Goal: Task Accomplishment & Management: Use online tool/utility

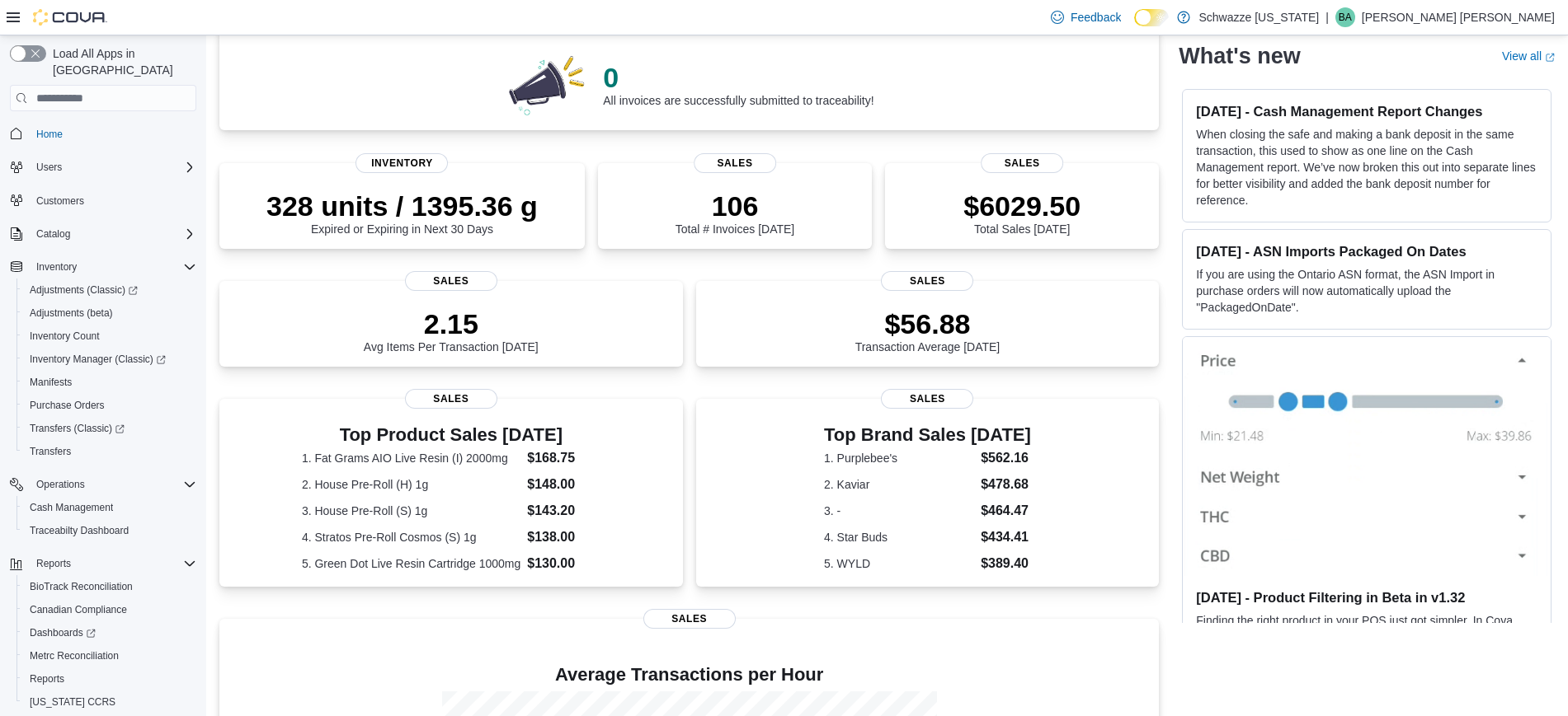
scroll to position [405, 0]
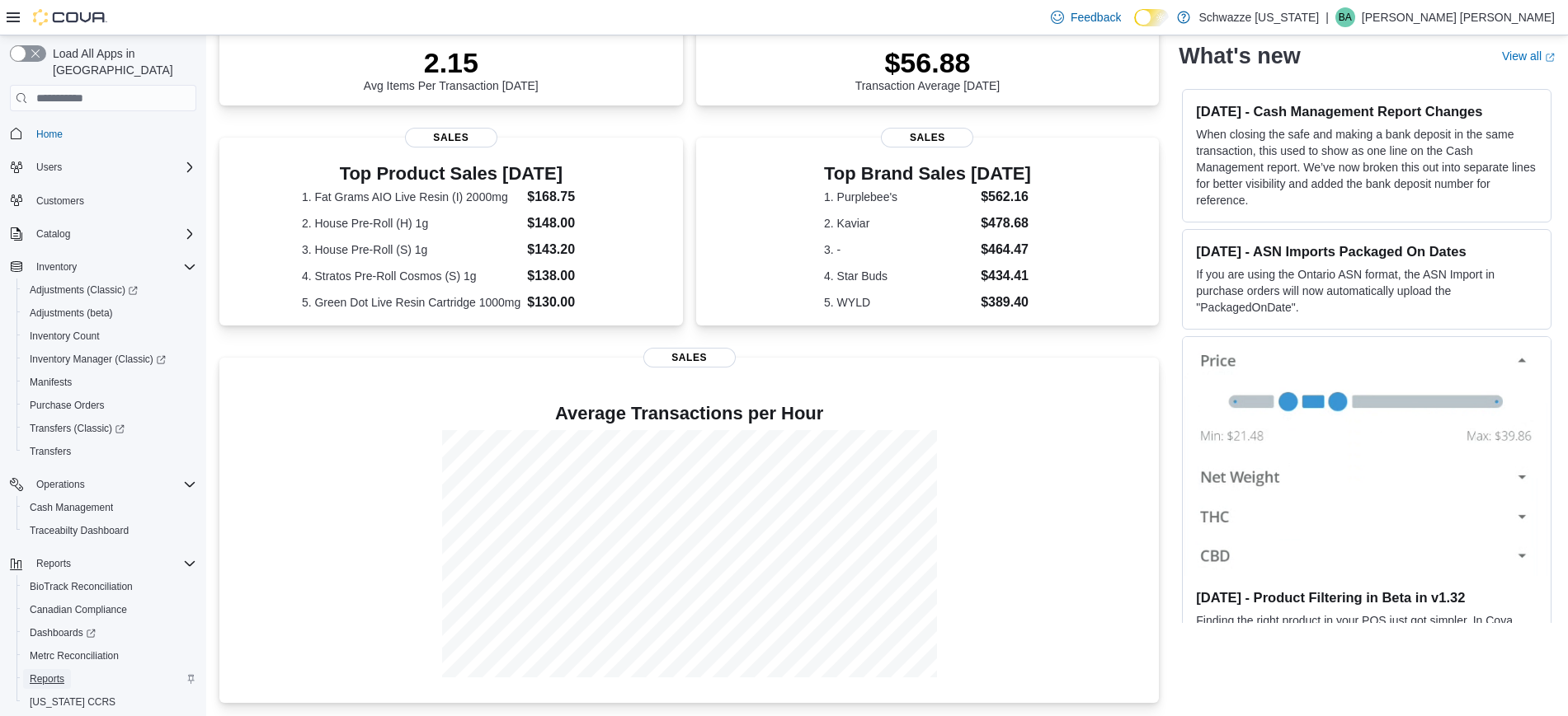
click at [49, 672] on span "Reports" at bounding box center [46, 679] width 34 height 13
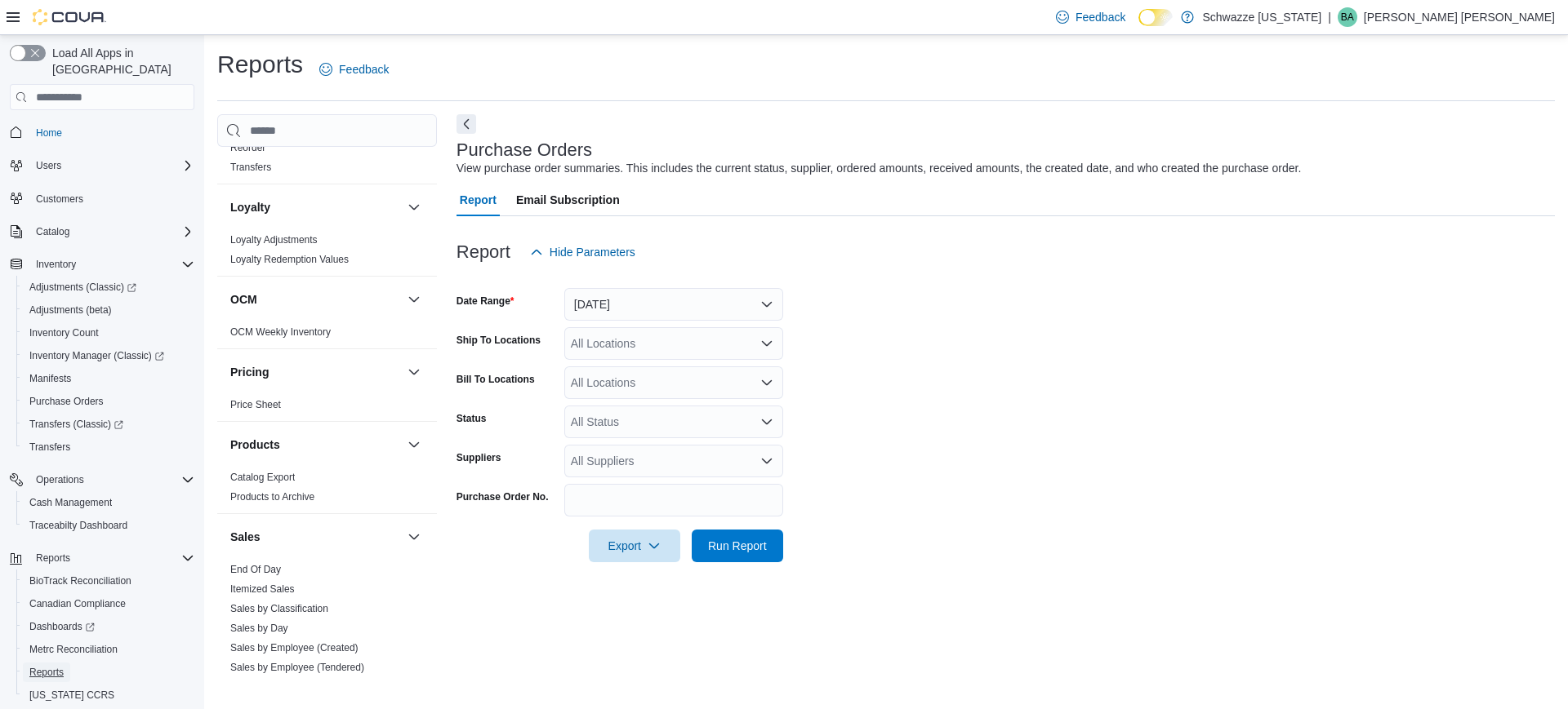
scroll to position [1114, 0]
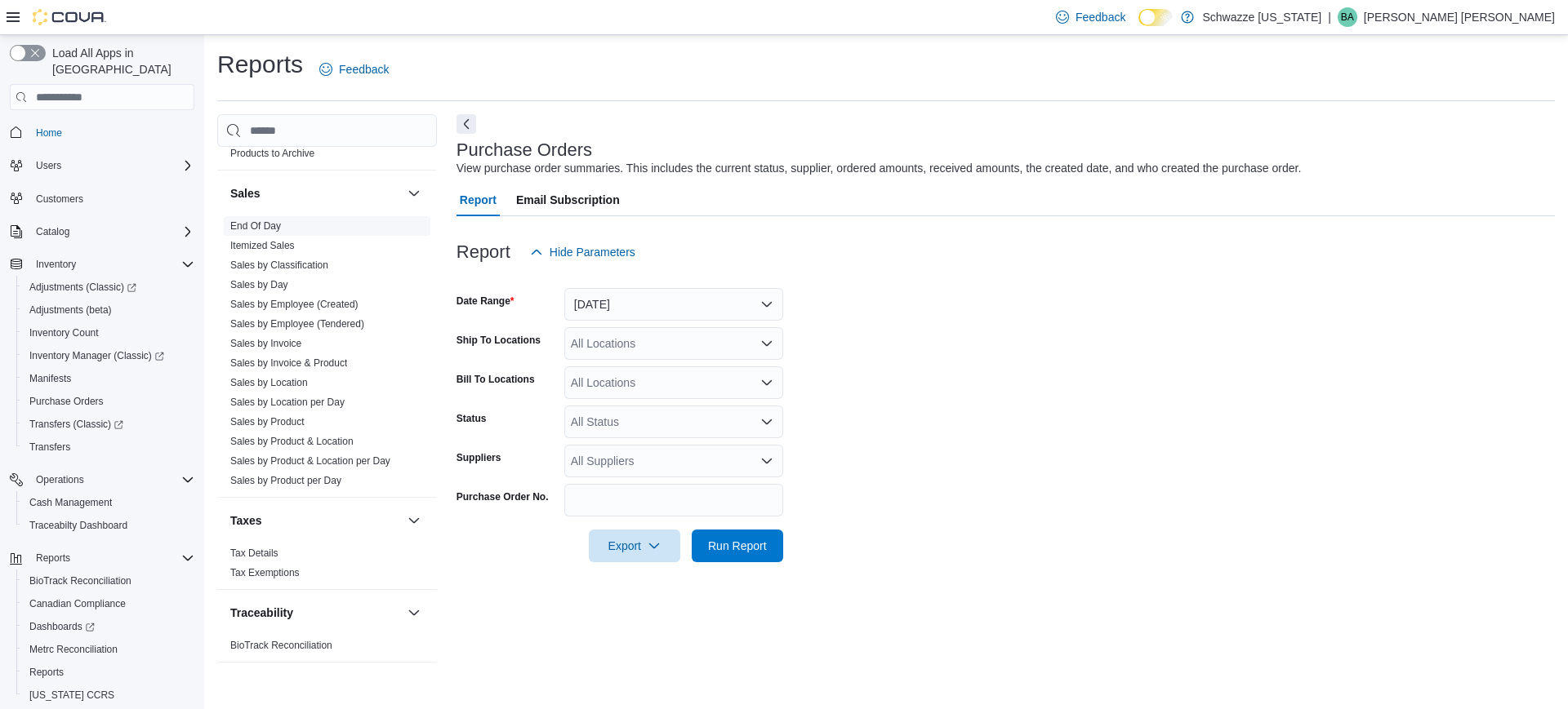
click at [258, 231] on link "End Of Day" at bounding box center [256, 226] width 51 height 12
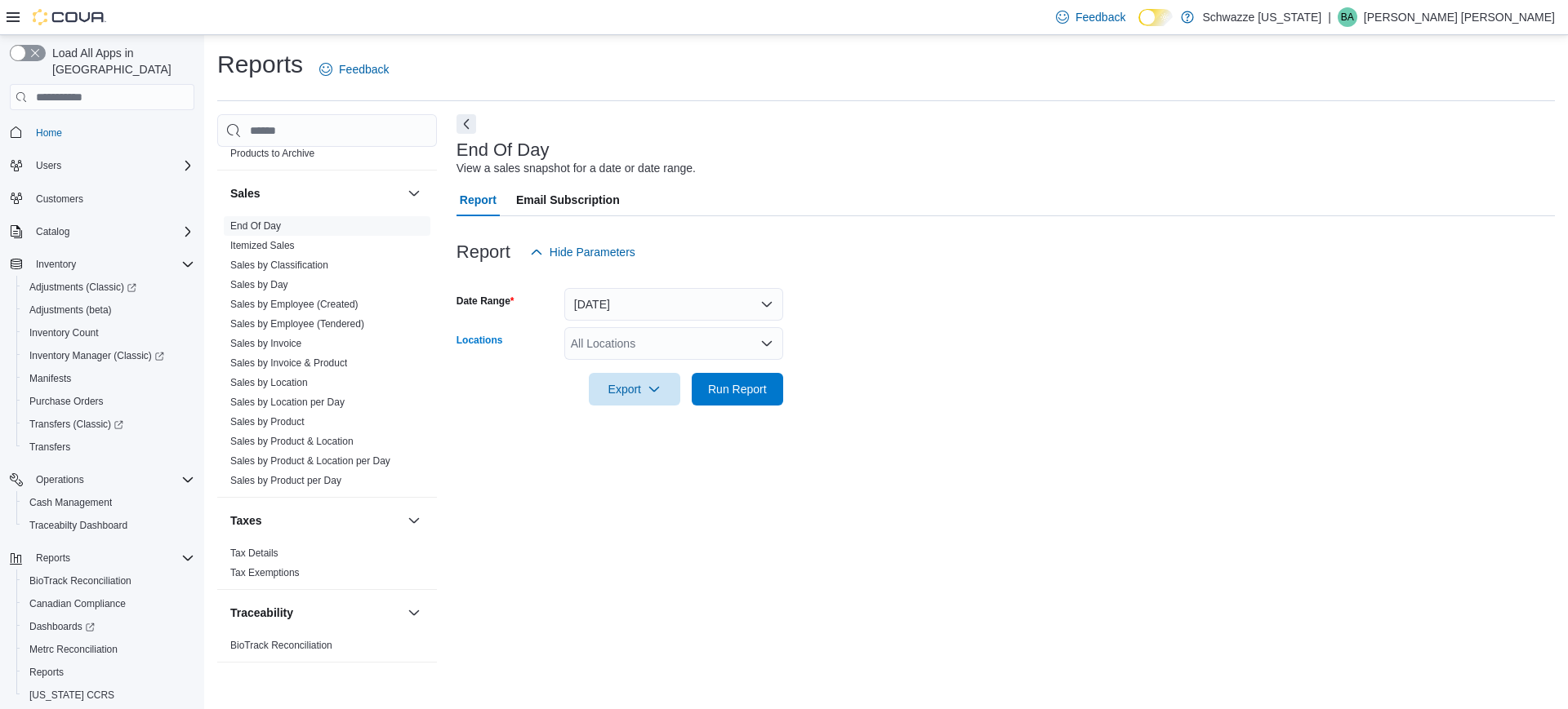
click at [592, 334] on div "All Locations" at bounding box center [674, 343] width 219 height 32
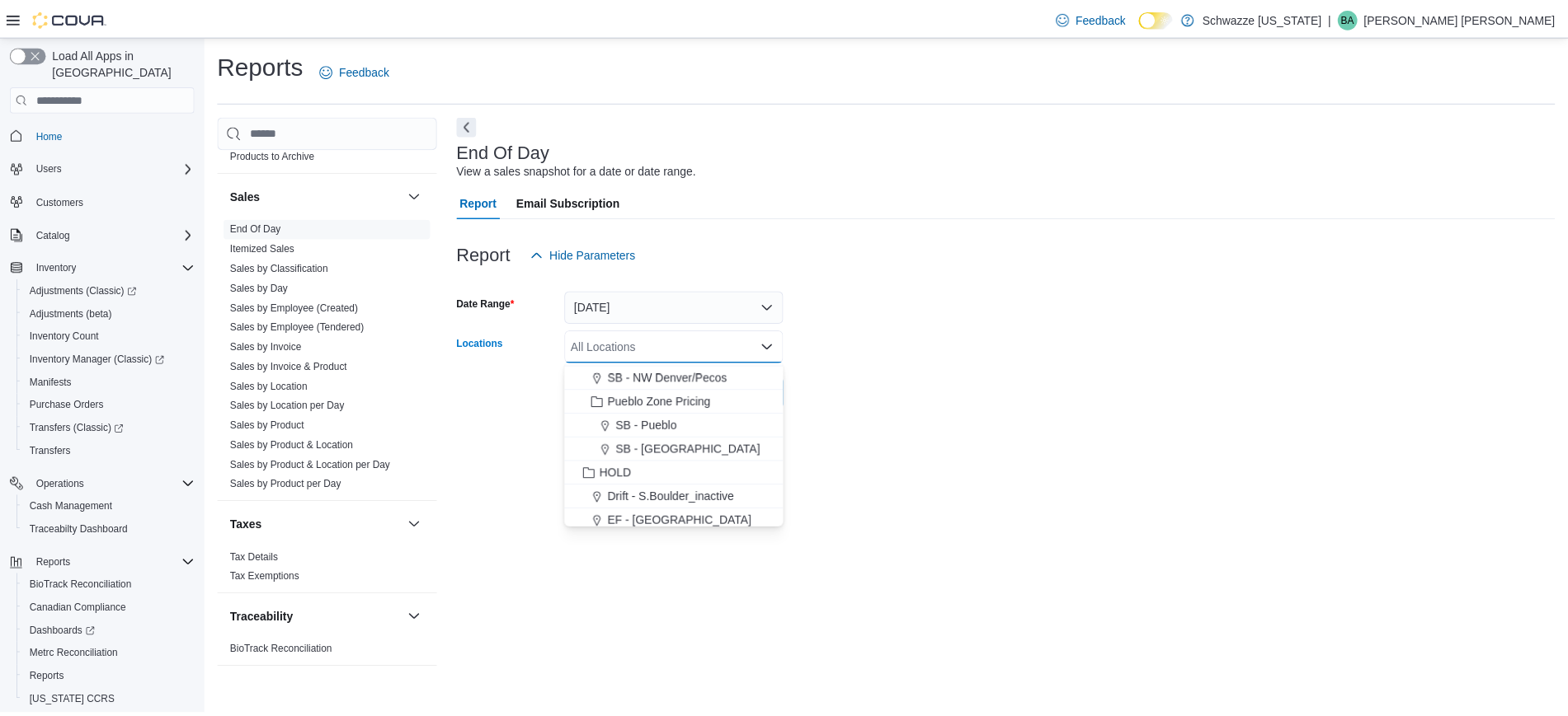
scroll to position [585, 0]
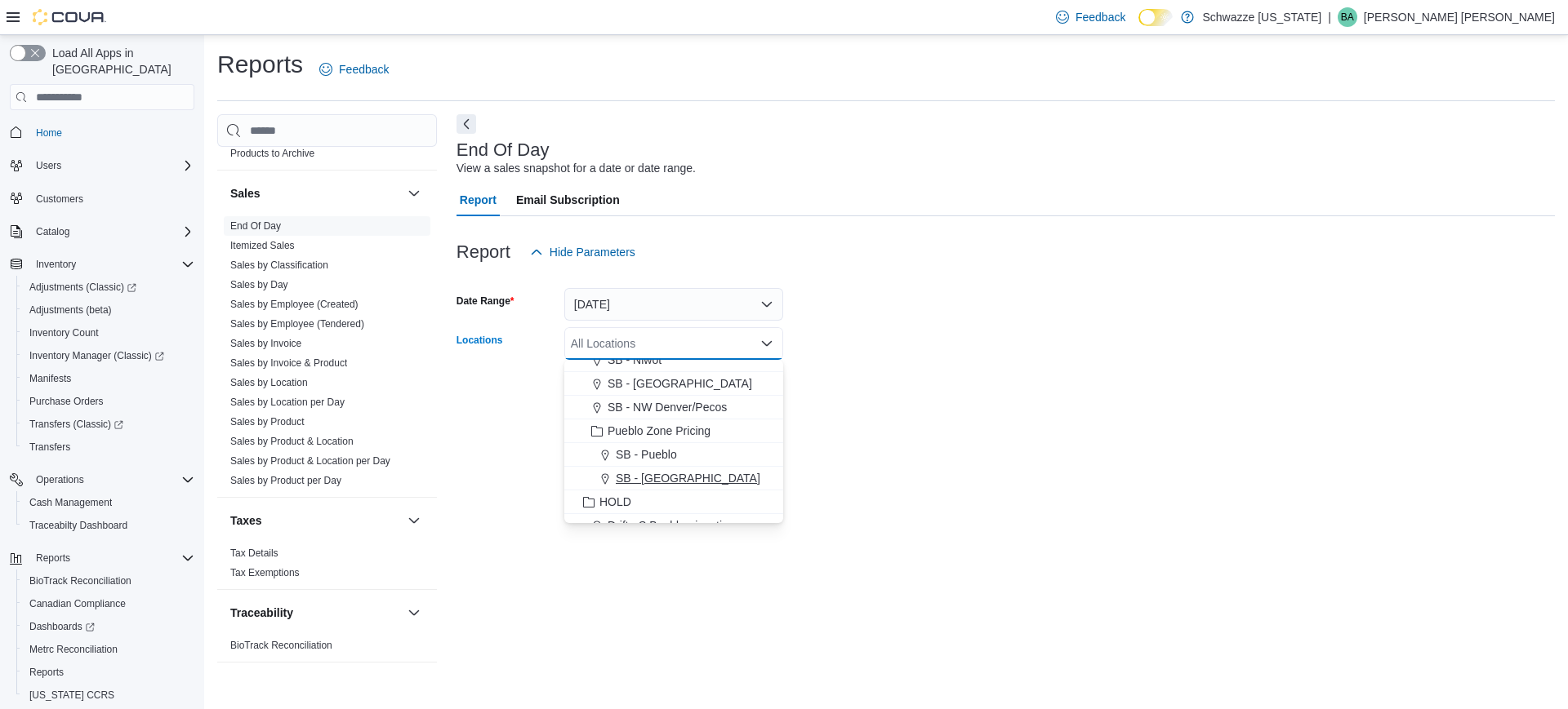
click at [670, 471] on span "SB - Pueblo West" at bounding box center [689, 478] width 145 height 17
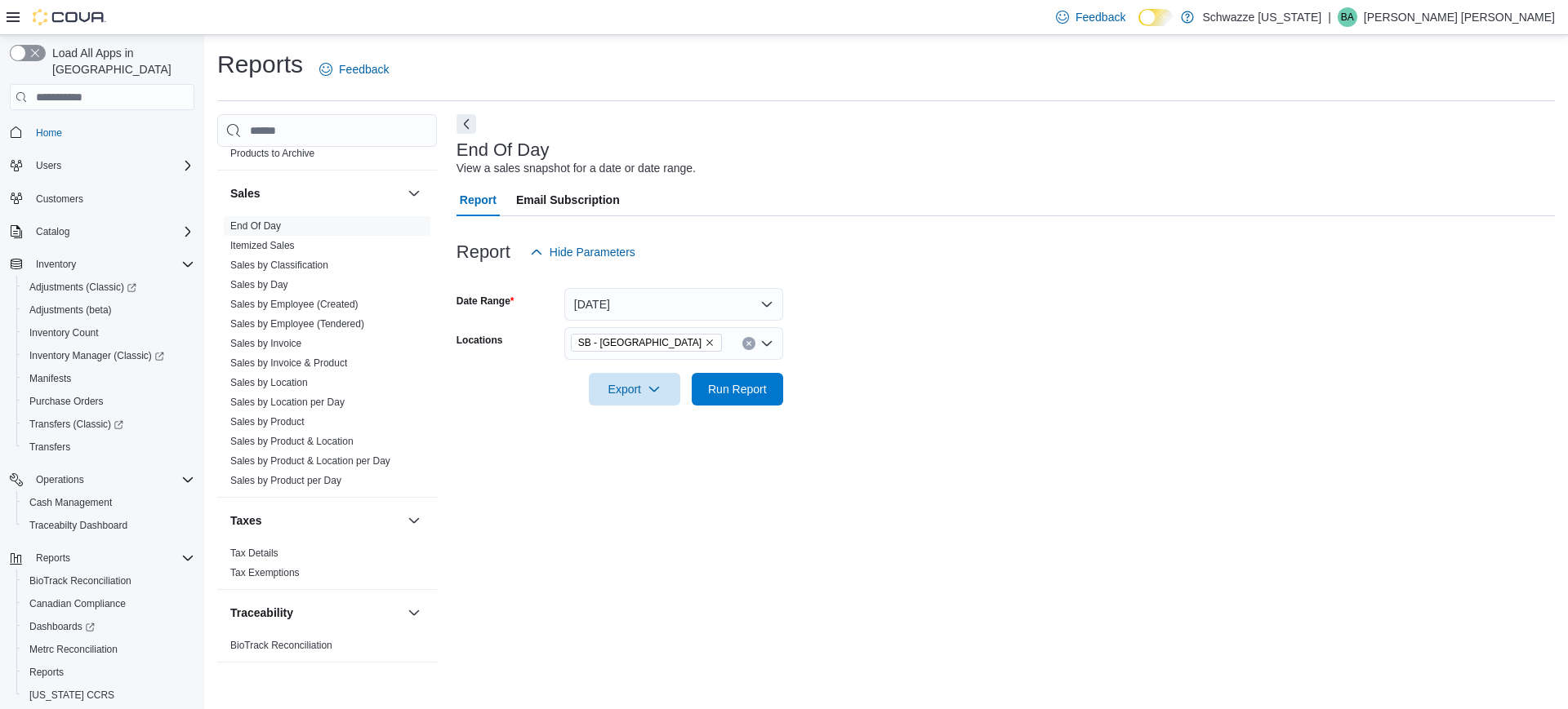
click at [1026, 472] on div "End Of Day View a sales snapshot for a date or date range. Report Email Subscri…" at bounding box center [1005, 396] width 1098 height 565
click at [760, 395] on span "Run Report" at bounding box center [737, 389] width 59 height 17
